Goal: Task Accomplishment & Management: Manage account settings

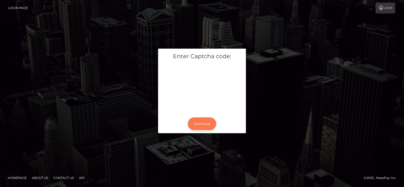
click at [209, 123] on button "Continue" at bounding box center [202, 123] width 28 height 13
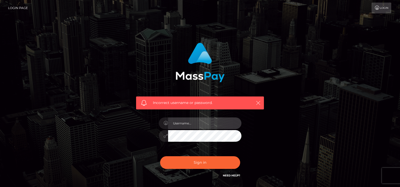
type input "[EMAIL_ADDRESS][DOMAIN_NAME]"
click at [258, 101] on icon "button" at bounding box center [258, 102] width 5 height 5
click at [259, 103] on icon "button" at bounding box center [258, 102] width 5 height 5
drag, startPoint x: 257, startPoint y: 101, endPoint x: 259, endPoint y: 99, distance: 3.4
click at [257, 101] on icon "button" at bounding box center [258, 102] width 5 height 5
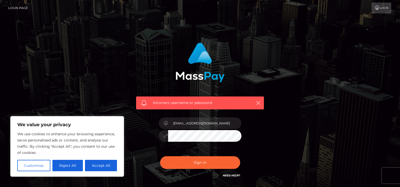
click at [257, 75] on div "Incorrect username or password." at bounding box center [200, 74] width 136 height 70
